Goal: Information Seeking & Learning: Learn about a topic

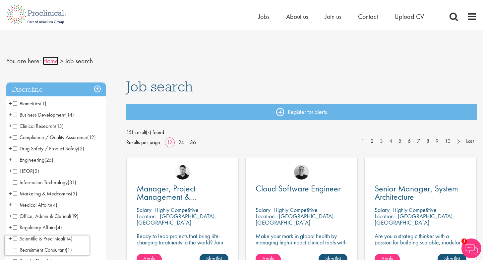
click at [55, 61] on link "Home" at bounding box center [51, 61] width 16 height 9
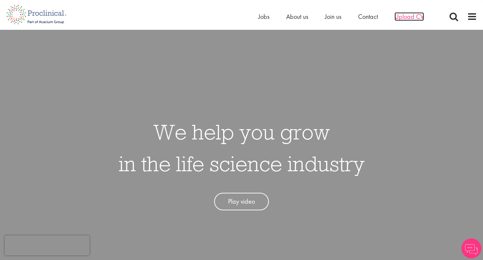
click at [412, 18] on span "Upload CV" at bounding box center [410, 16] width 30 height 9
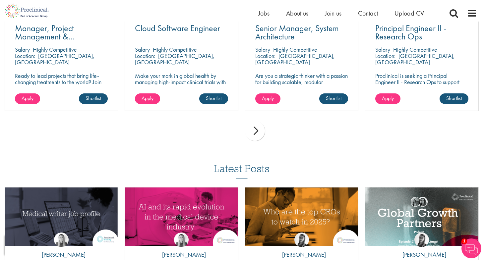
scroll to position [510, 0]
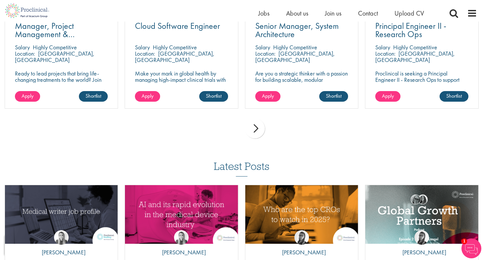
click at [256, 132] on div "next" at bounding box center [255, 129] width 20 height 20
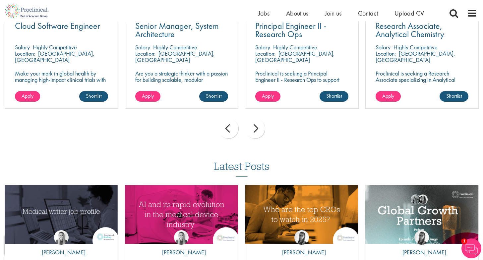
click at [256, 132] on div "next" at bounding box center [255, 129] width 20 height 20
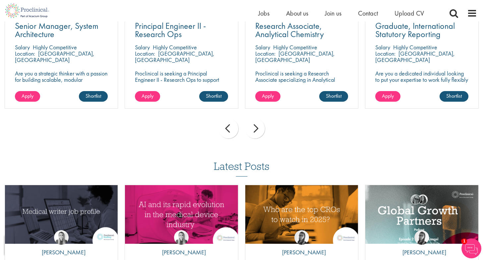
click at [256, 132] on div "next" at bounding box center [255, 129] width 20 height 20
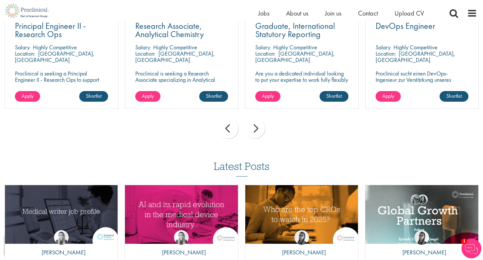
click at [256, 132] on div "next" at bounding box center [255, 129] width 20 height 20
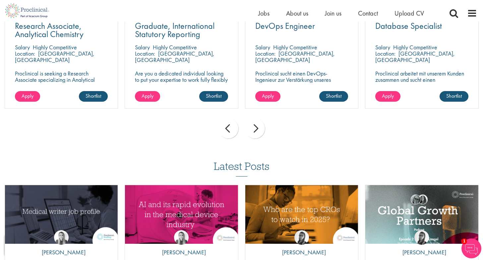
click at [256, 132] on div "next" at bounding box center [255, 129] width 20 height 20
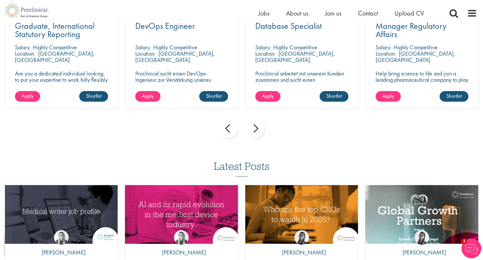
click at [256, 132] on div "next" at bounding box center [255, 129] width 20 height 20
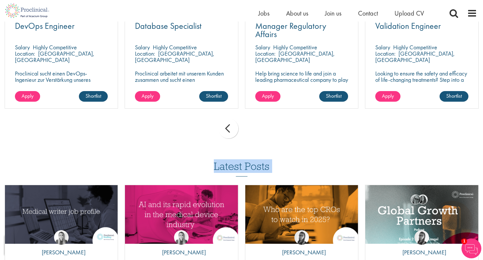
click at [256, 132] on div "prev next" at bounding box center [241, 129] width 481 height 29
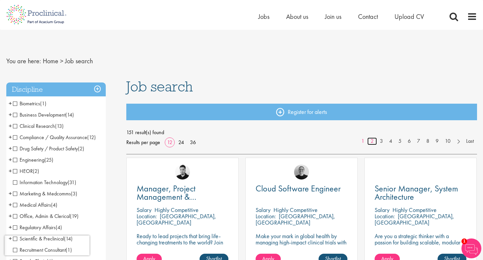
click at [372, 144] on link "2" at bounding box center [373, 142] width 10 height 8
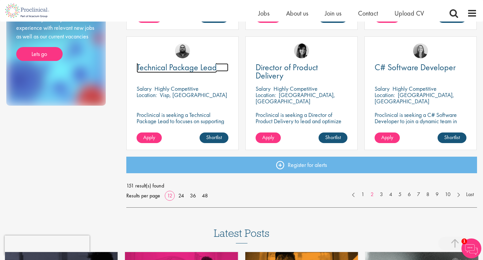
scroll to position [475, 0]
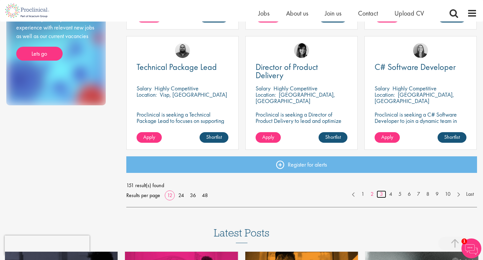
click at [381, 194] on link "3" at bounding box center [382, 195] width 10 height 8
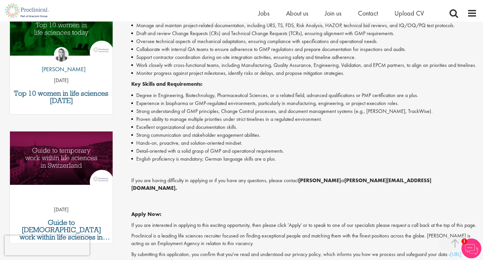
scroll to position [240, 0]
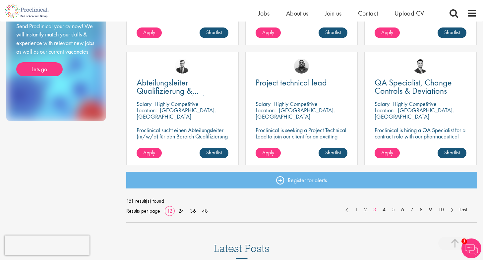
scroll to position [459, 0]
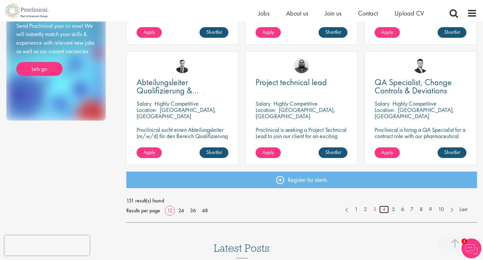
click at [384, 211] on link "4" at bounding box center [384, 210] width 10 height 8
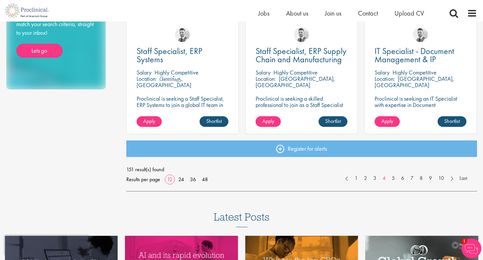
scroll to position [491, 0]
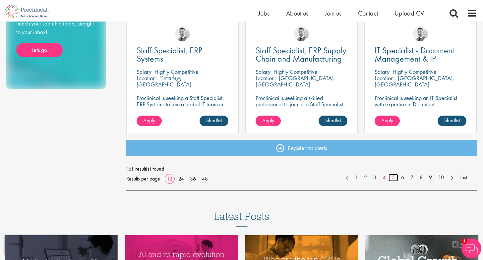
click at [392, 178] on link "5" at bounding box center [394, 178] width 10 height 8
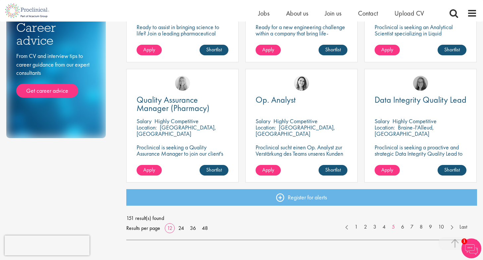
scroll to position [442, 0]
click at [403, 227] on link "6" at bounding box center [403, 227] width 10 height 8
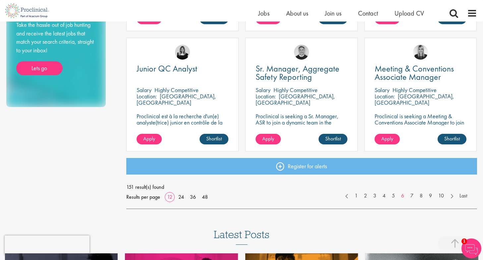
scroll to position [475, 0]
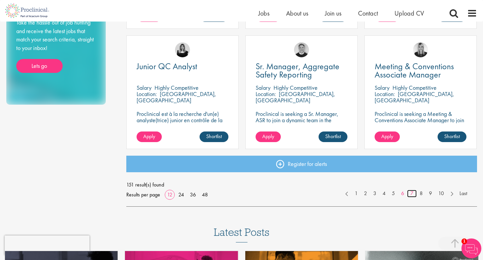
click at [412, 196] on link "7" at bounding box center [412, 194] width 10 height 8
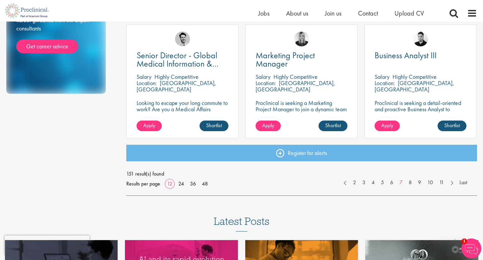
scroll to position [487, 0]
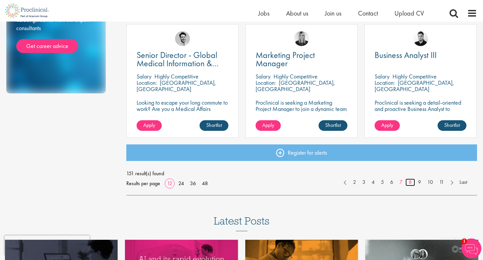
click at [411, 182] on link "8" at bounding box center [411, 183] width 10 height 8
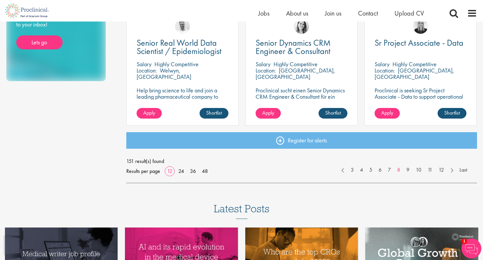
scroll to position [501, 0]
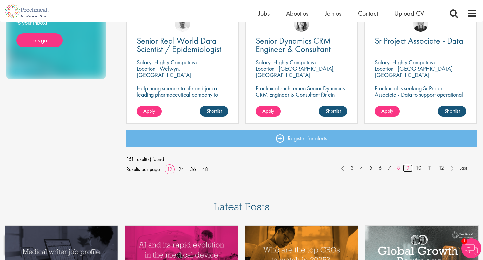
click at [408, 169] on link "9" at bounding box center [408, 169] width 10 height 8
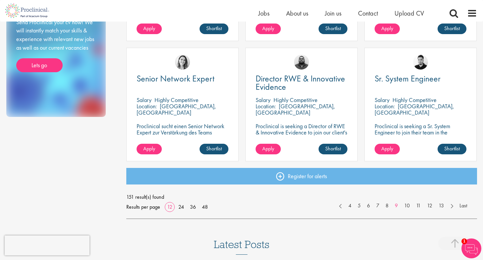
scroll to position [464, 0]
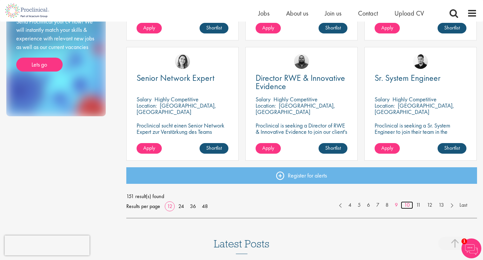
click at [407, 207] on link "10" at bounding box center [407, 206] width 12 height 8
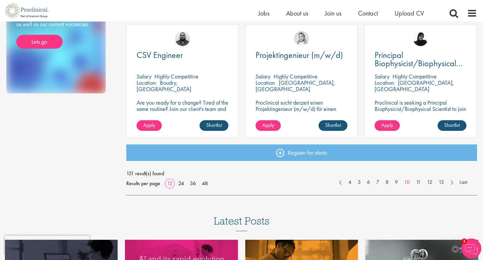
scroll to position [487, 0]
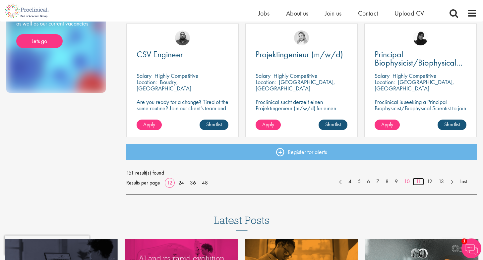
click at [418, 182] on link "11" at bounding box center [418, 182] width 11 height 8
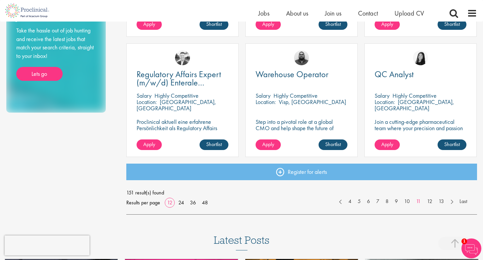
scroll to position [468, 0]
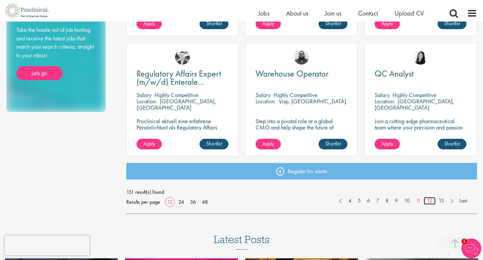
click at [432, 203] on link "12" at bounding box center [430, 201] width 12 height 8
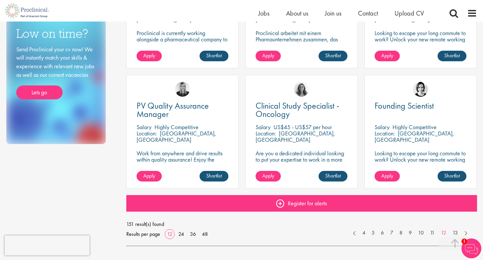
scroll to position [438, 0]
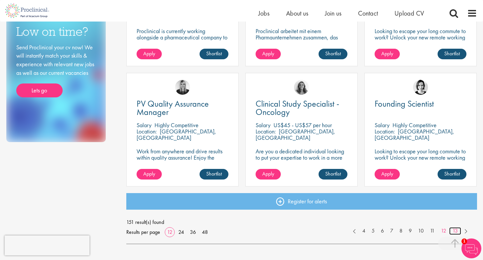
click at [456, 230] on link "13" at bounding box center [455, 232] width 12 height 8
